Goal: Transaction & Acquisition: Download file/media

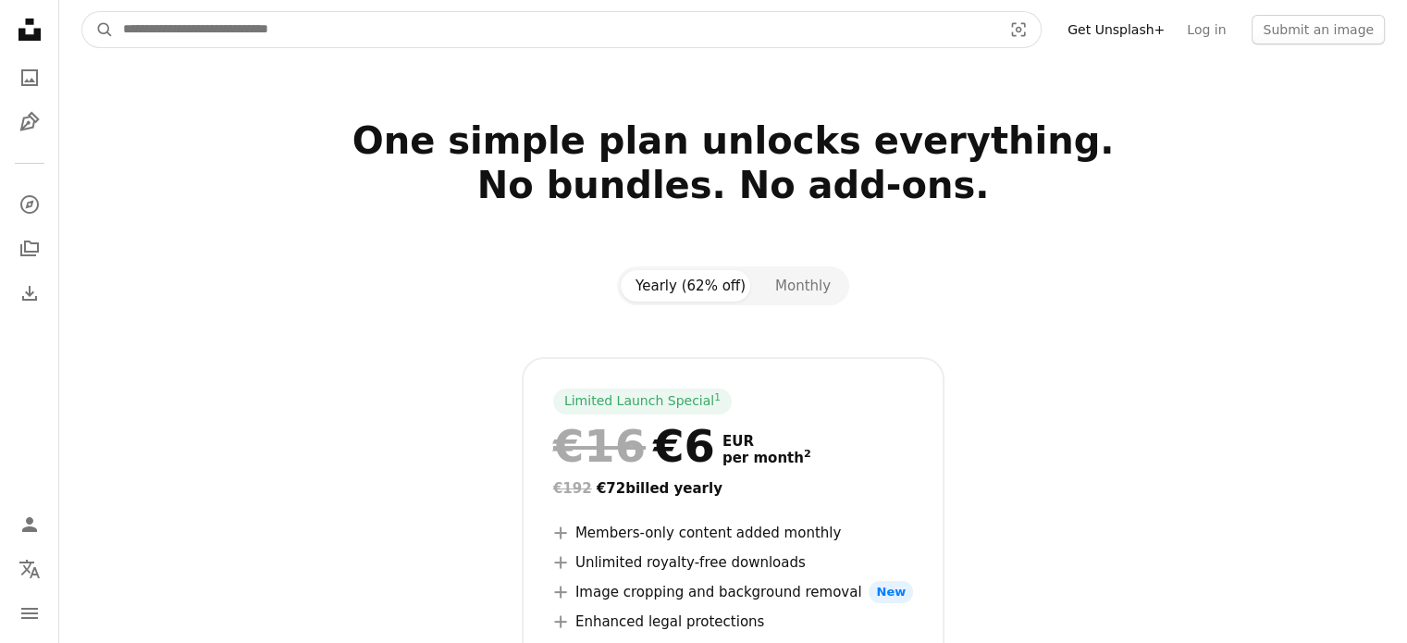
click at [243, 40] on input "Find visuals sitewide" at bounding box center [555, 29] width 883 height 35
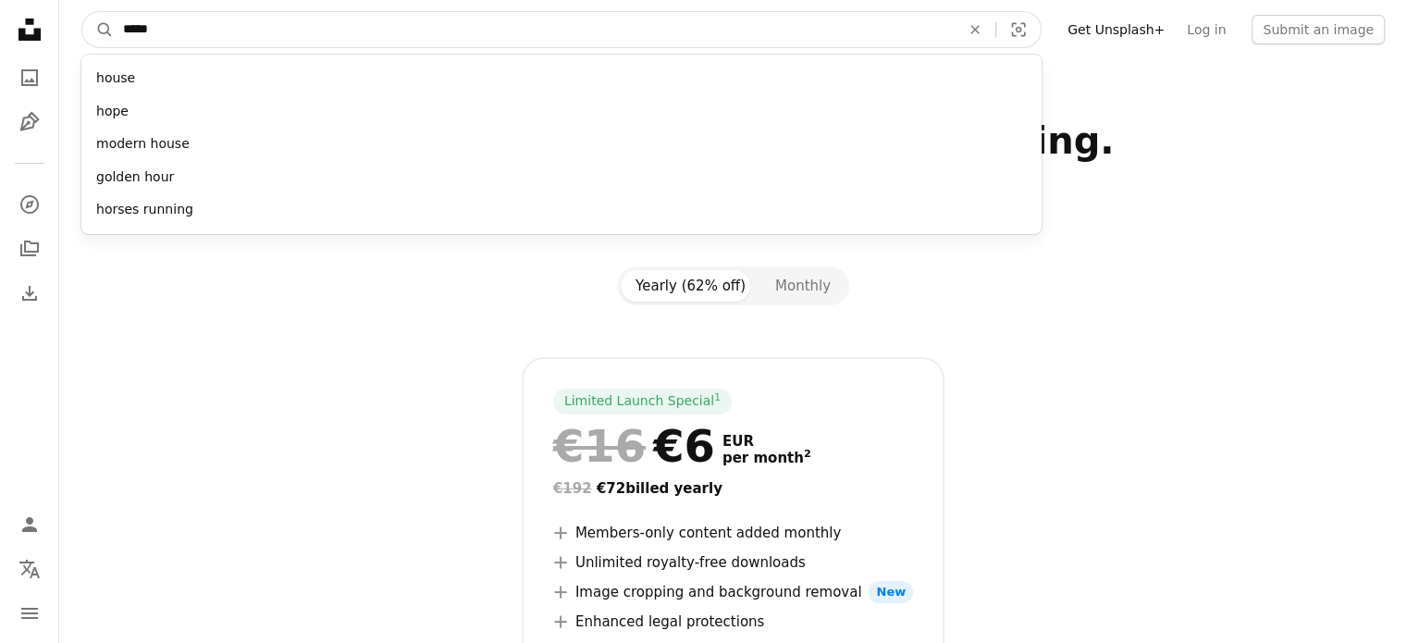
type input "*****"
click at [82, 12] on button "A magnifying glass" at bounding box center [97, 29] width 31 height 35
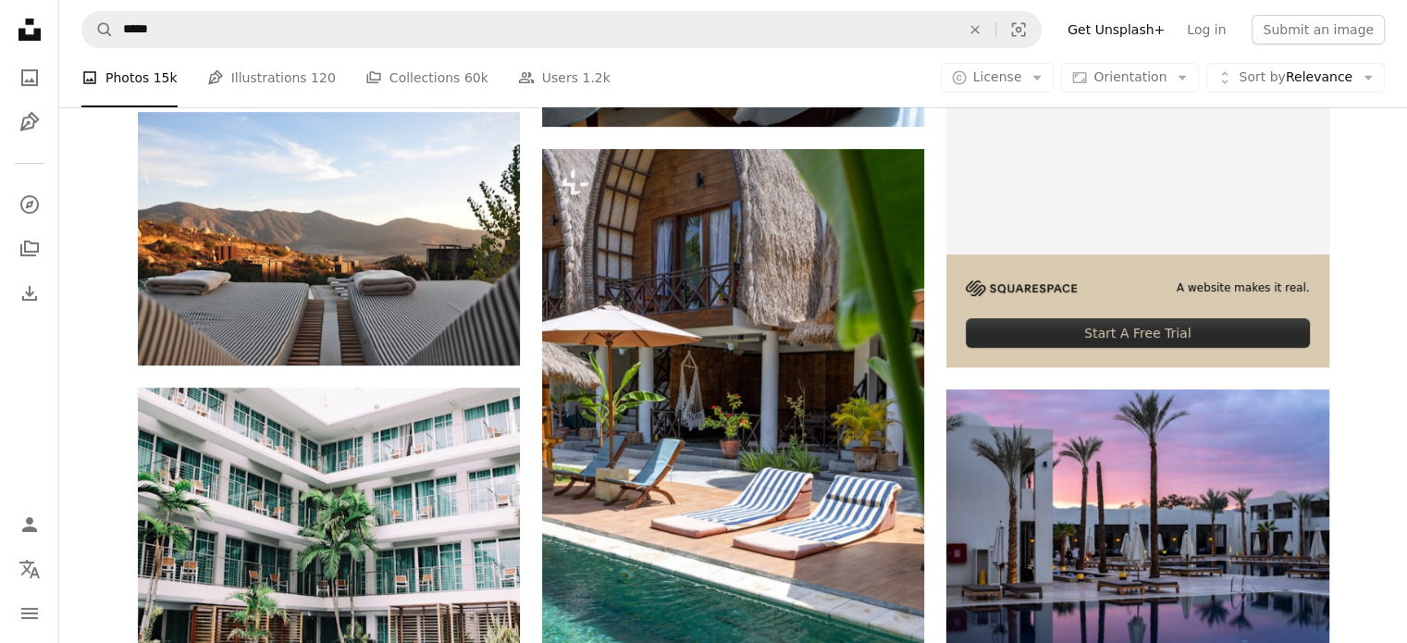
scroll to position [489, 0]
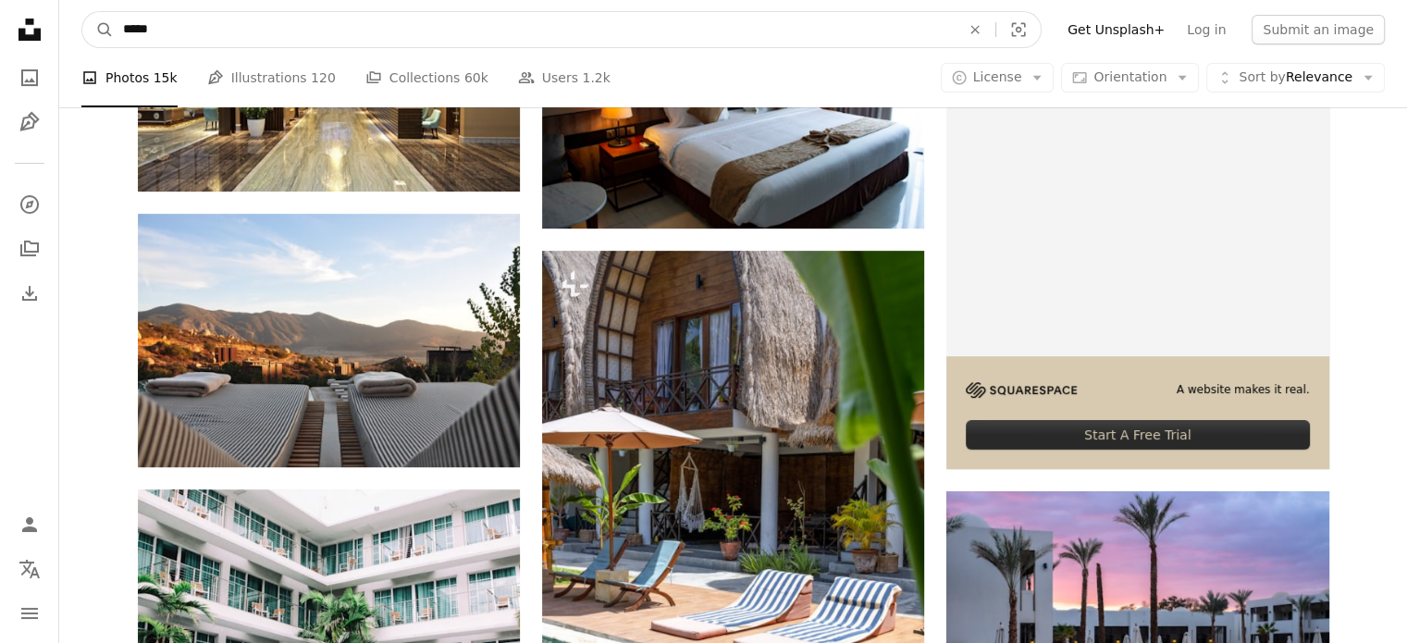
click at [289, 38] on input "*****" at bounding box center [534, 29] width 841 height 35
type input "**********"
click button "A magnifying glass" at bounding box center [97, 29] width 31 height 35
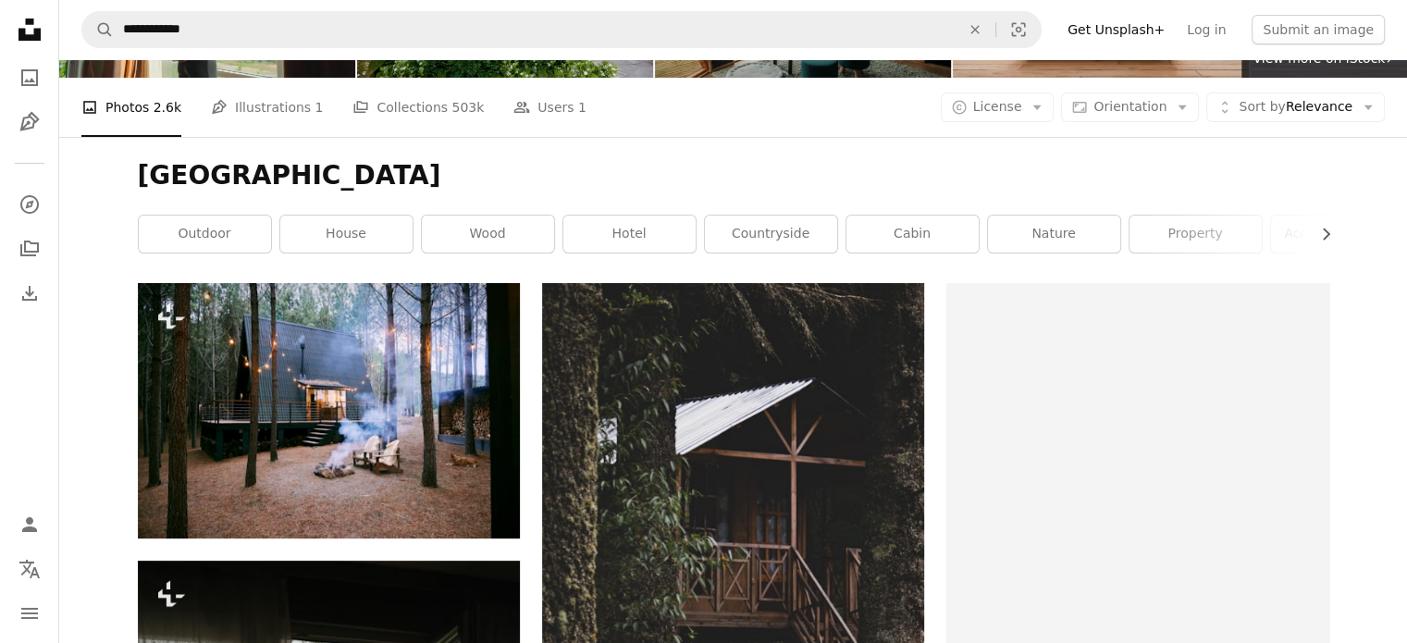
scroll to position [175, 0]
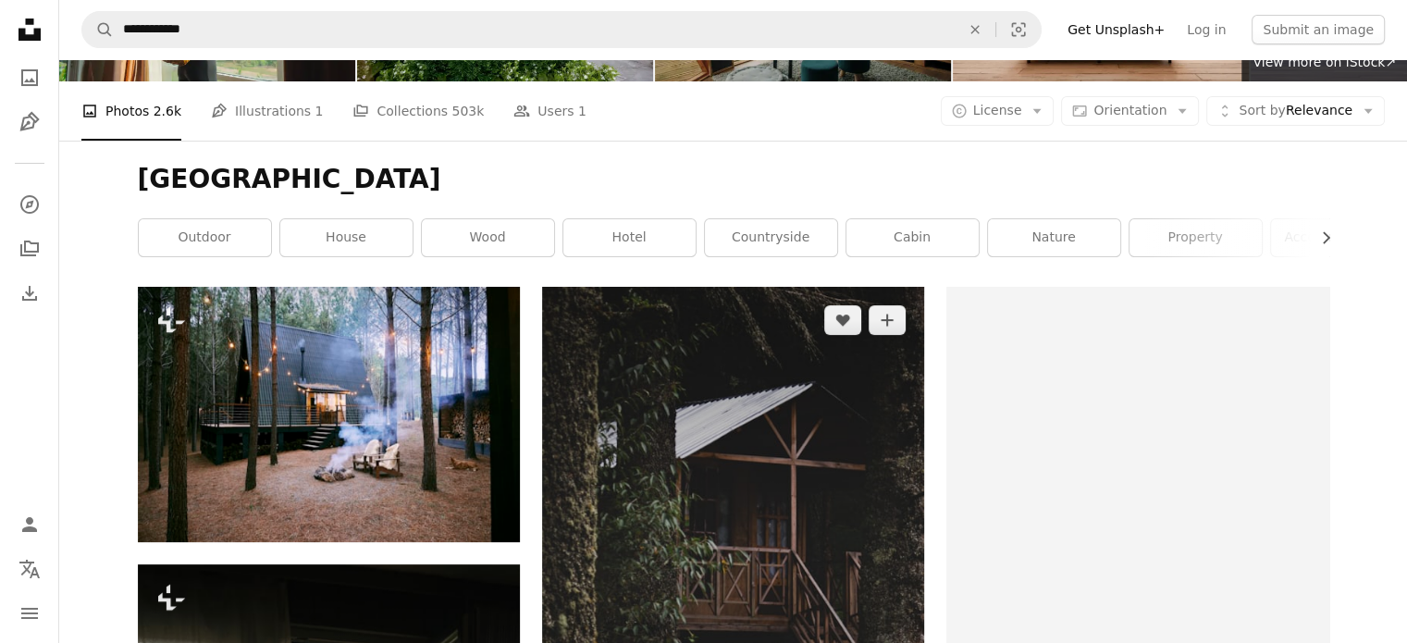
click at [742, 328] on img at bounding box center [733, 574] width 382 height 574
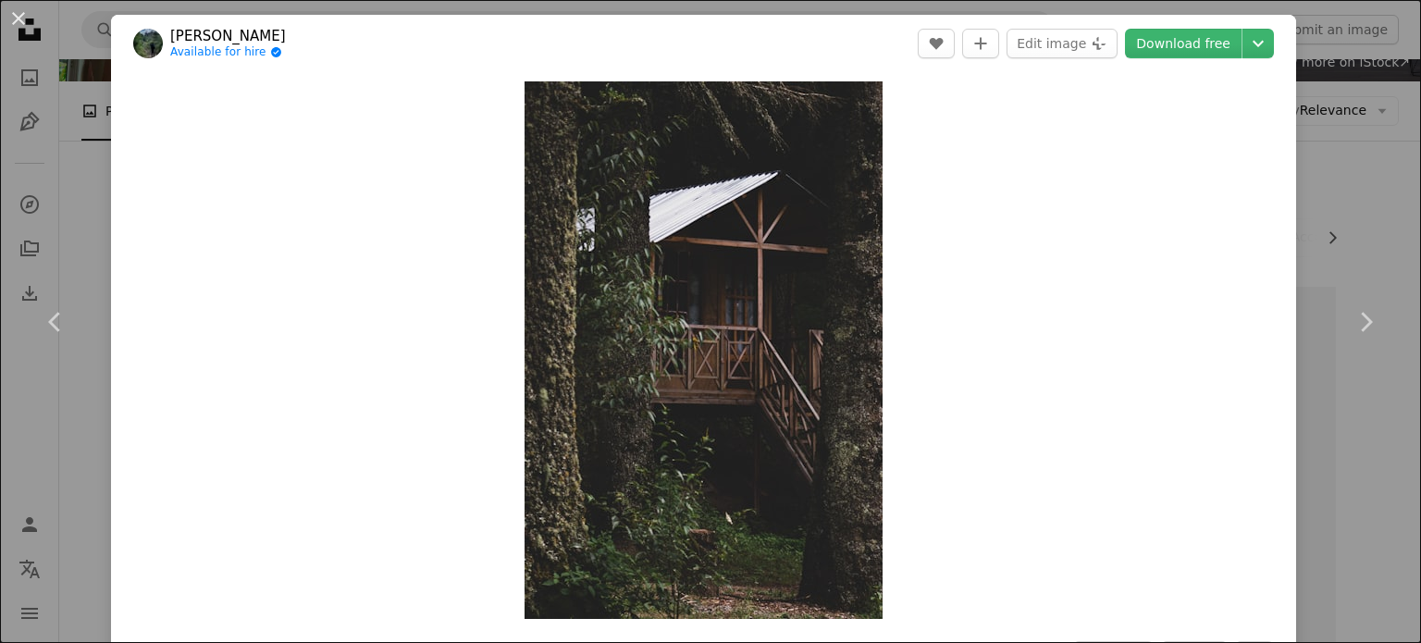
click at [1325, 116] on div "An X shape Chevron left Chevron right [PERSON_NAME] Available for hire A checkm…" at bounding box center [710, 321] width 1421 height 643
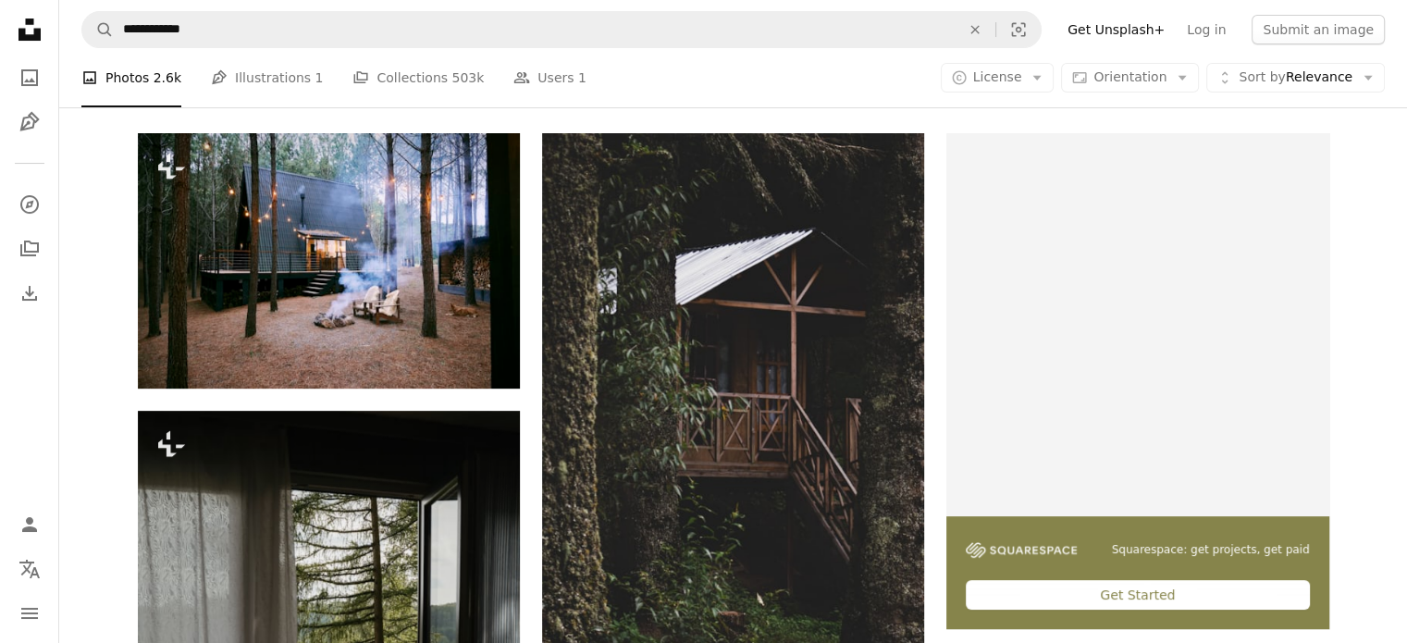
scroll to position [328, 0]
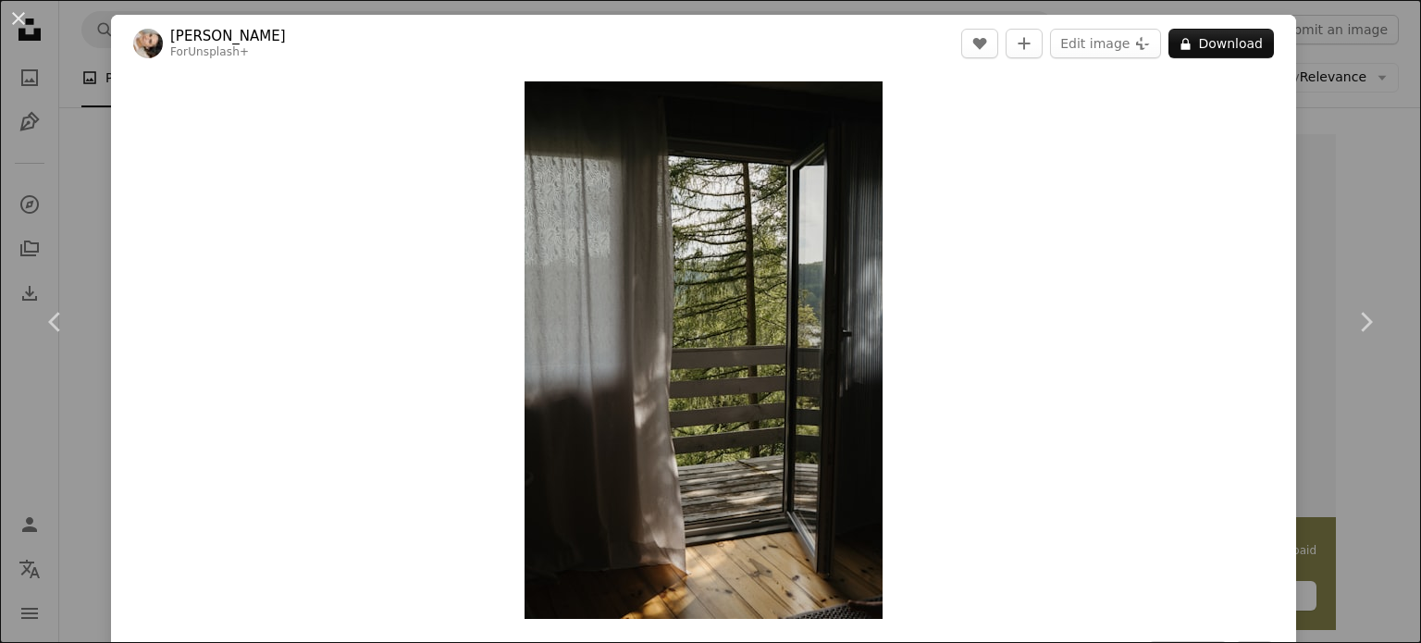
click at [1266, 320] on div "Zoom in" at bounding box center [703, 350] width 1185 height 556
click at [1328, 323] on link "Chevron right" at bounding box center [1365, 322] width 111 height 178
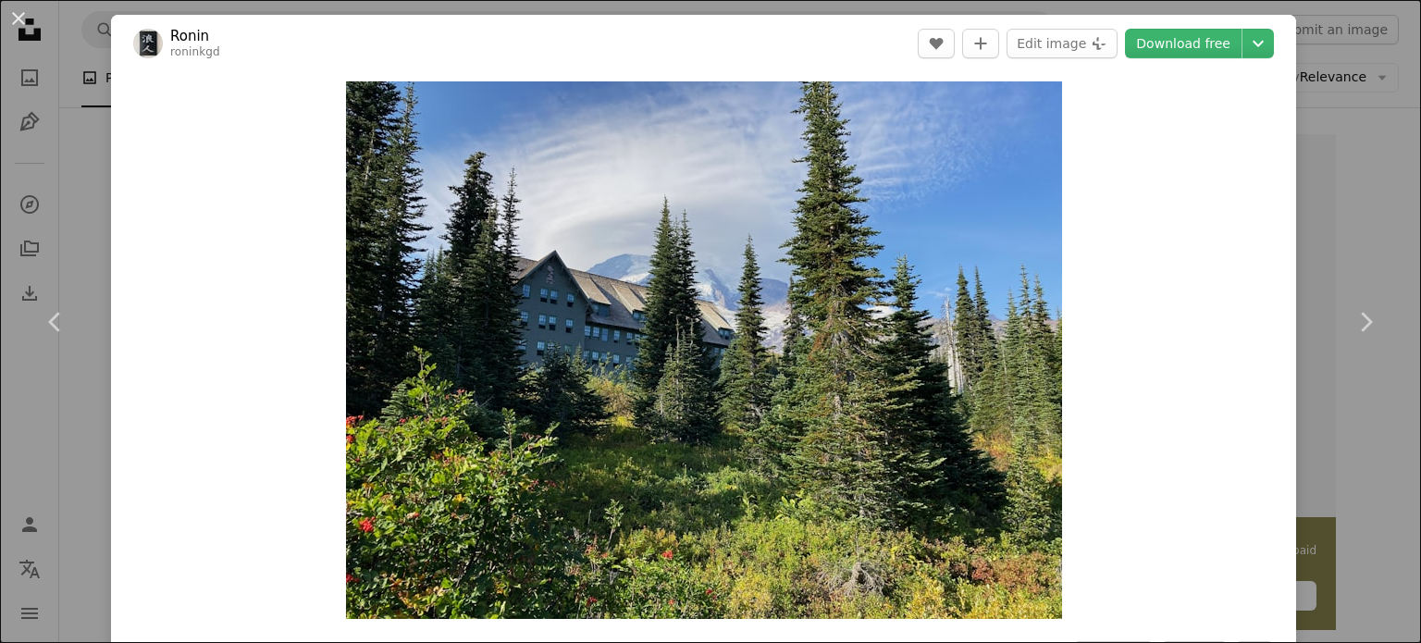
click at [1371, 185] on div "An X shape Chevron left Chevron right Ronin roninkgd A heart A plus sign Edit i…" at bounding box center [710, 321] width 1421 height 643
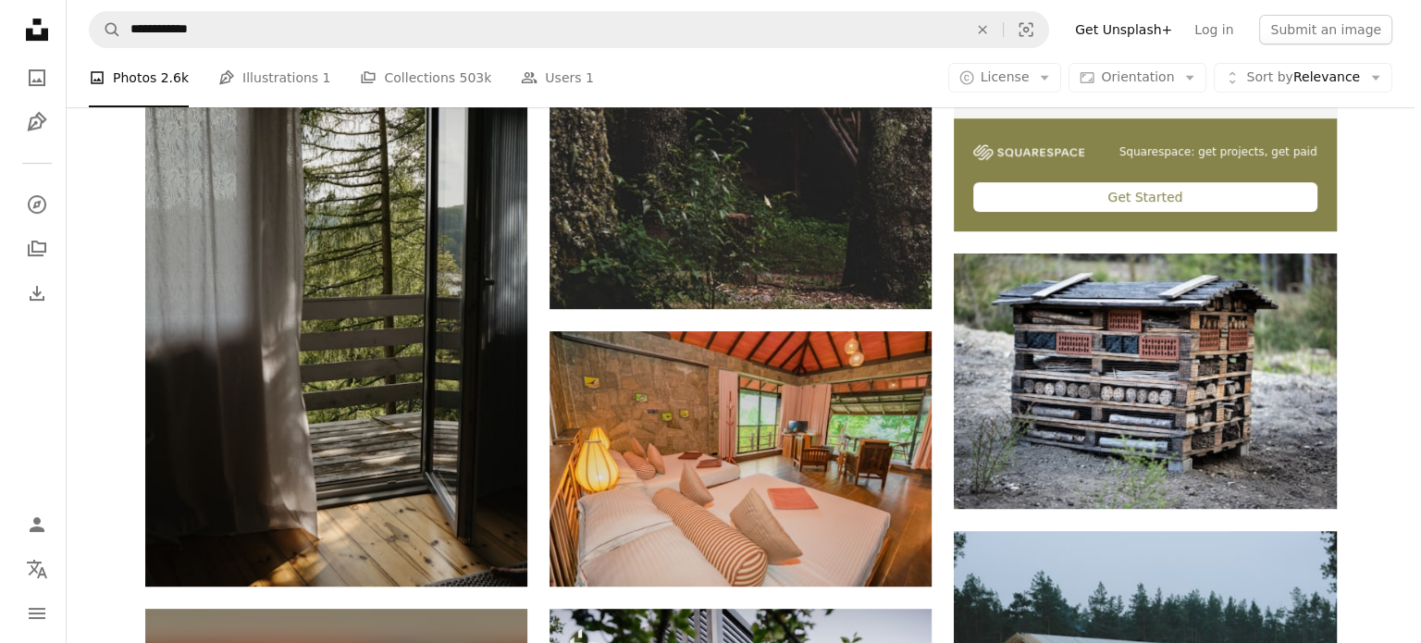
scroll to position [898, 0]
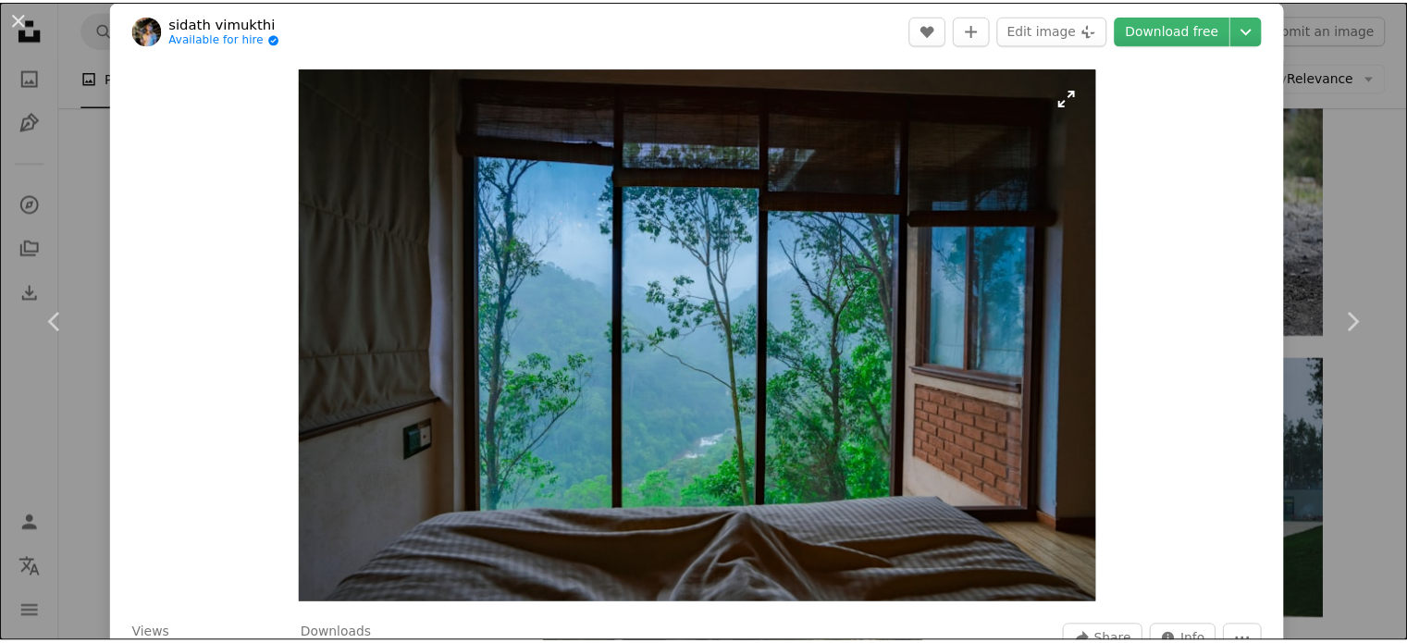
scroll to position [15, 0]
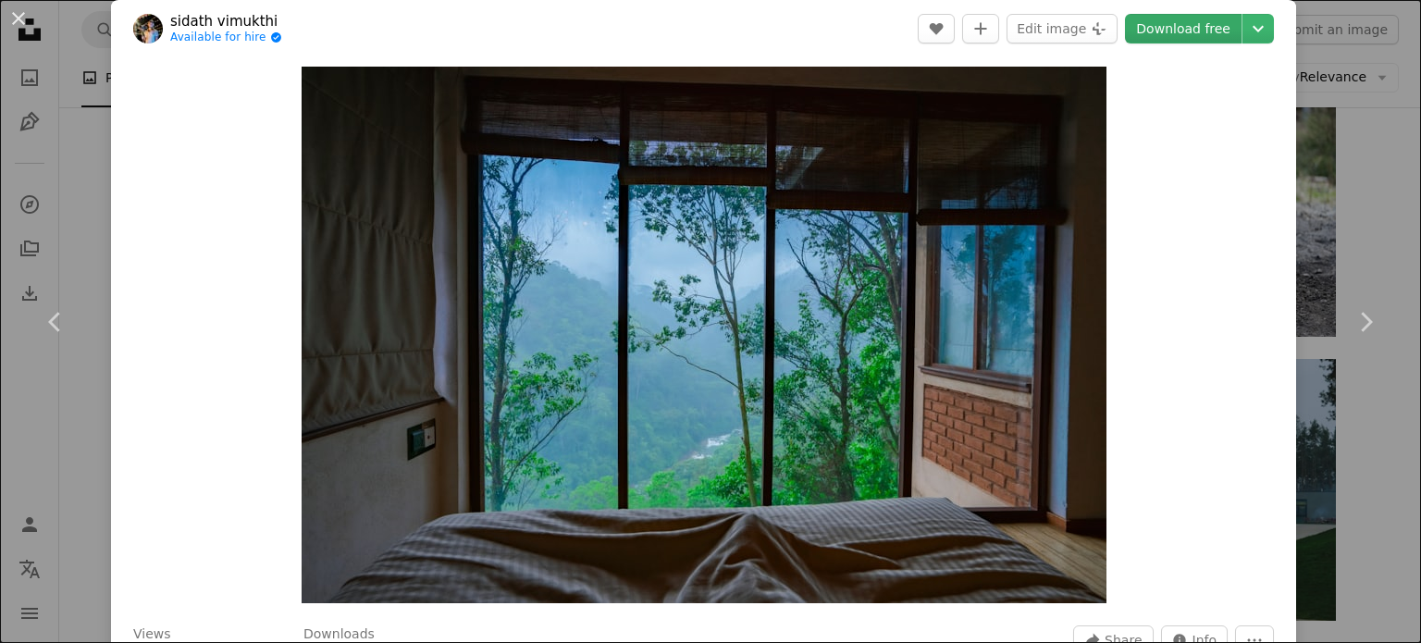
click at [1169, 37] on link "Download free" at bounding box center [1183, 29] width 117 height 30
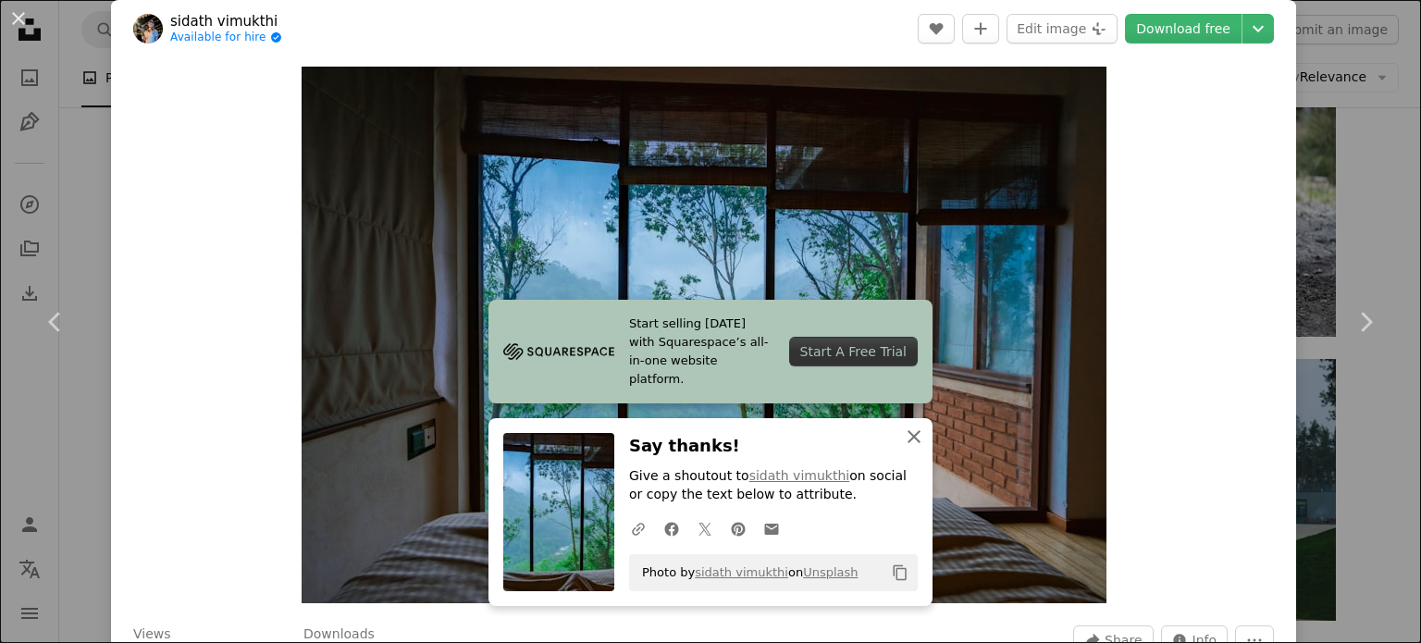
click at [911, 437] on icon "An X shape" at bounding box center [914, 437] width 22 height 22
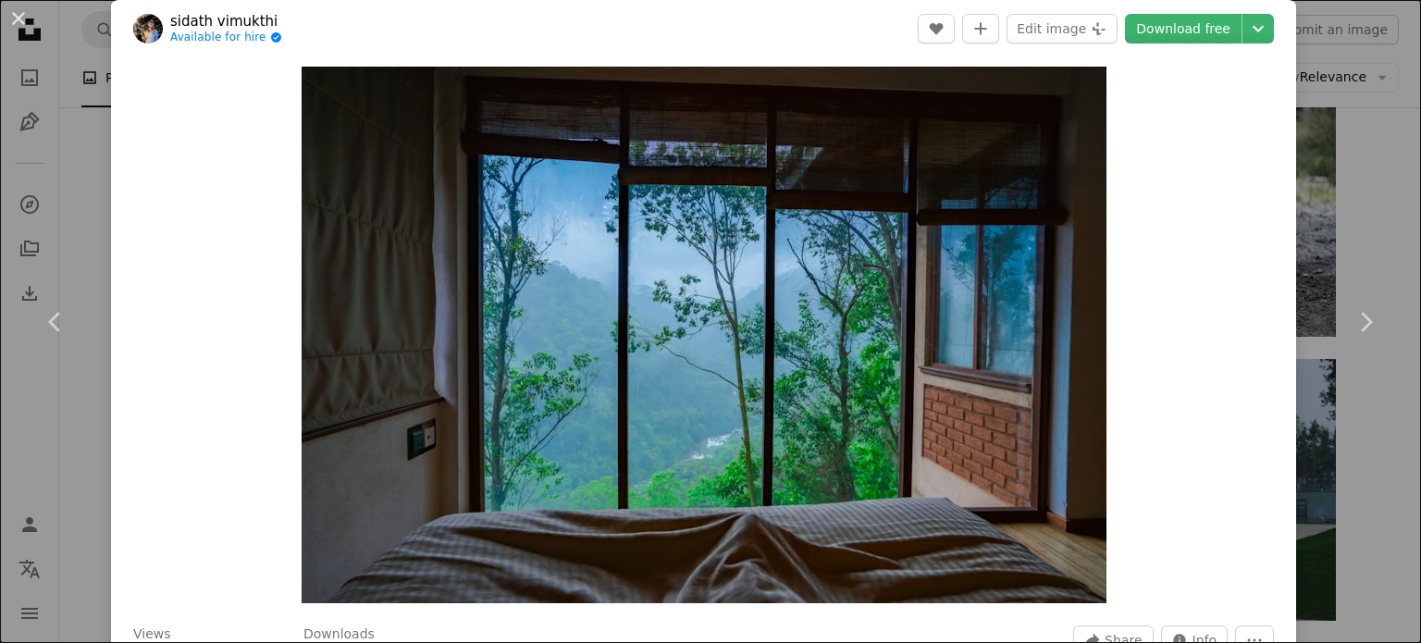
click at [1360, 225] on div "An X shape Chevron left Chevron right sidath vimukthi Available for hire A chec…" at bounding box center [710, 321] width 1421 height 643
